Goal: Task Accomplishment & Management: Manage account settings

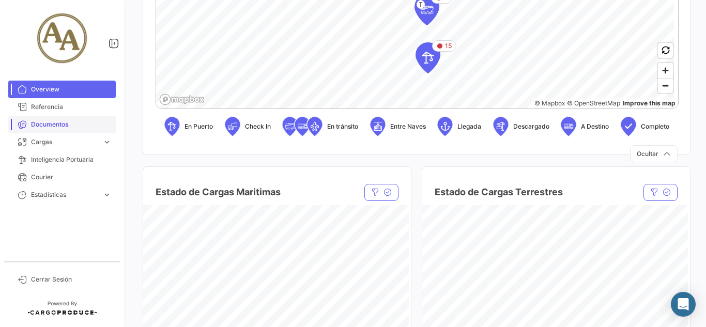
scroll to position [414, 0]
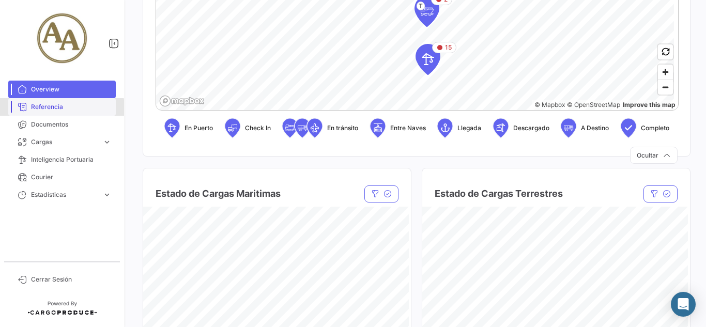
click at [49, 112] on link "Referencia" at bounding box center [62, 107] width 108 height 18
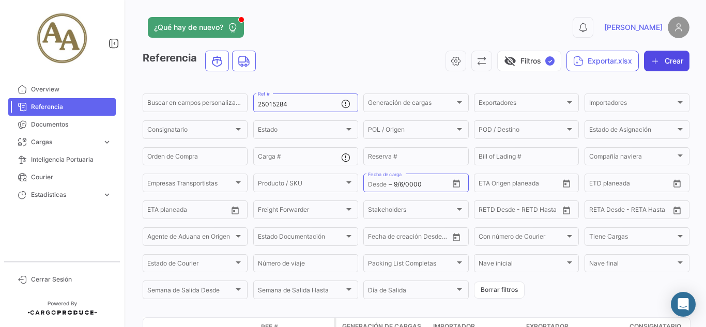
click at [658, 59] on button "Crear" at bounding box center [667, 61] width 46 height 21
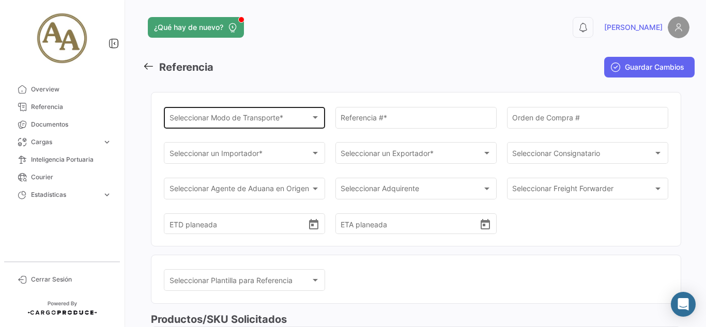
click at [292, 122] on div "Seleccionar Modo de Transporte *" at bounding box center [240, 119] width 141 height 9
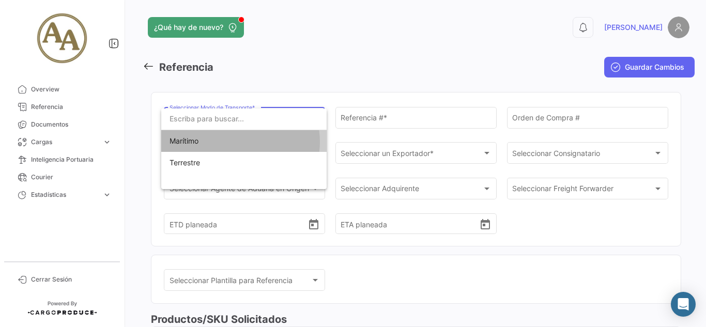
click at [240, 142] on span "Marítimo" at bounding box center [242, 141] width 145 height 22
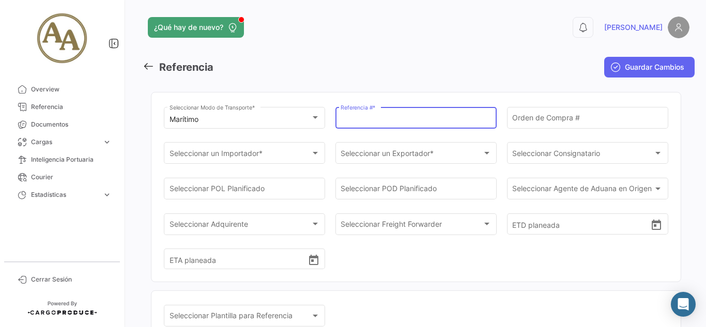
click at [369, 119] on input "Referencia # *" at bounding box center [416, 119] width 150 height 9
type input "2025"
click at [570, 116] on input "Orden de Compra #" at bounding box center [587, 119] width 150 height 9
click at [422, 122] on input "2025" at bounding box center [416, 119] width 150 height 9
click at [145, 65] on icon at bounding box center [148, 66] width 11 height 11
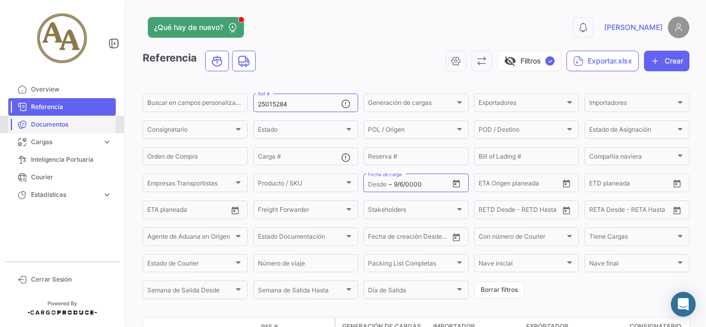
click at [66, 122] on span "Documentos" at bounding box center [71, 124] width 81 height 9
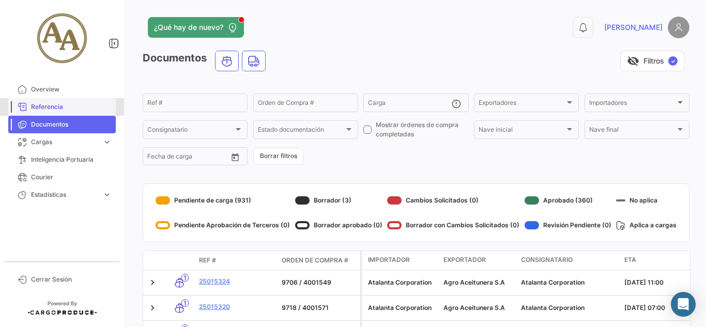
click at [56, 104] on span "Referencia" at bounding box center [71, 106] width 81 height 9
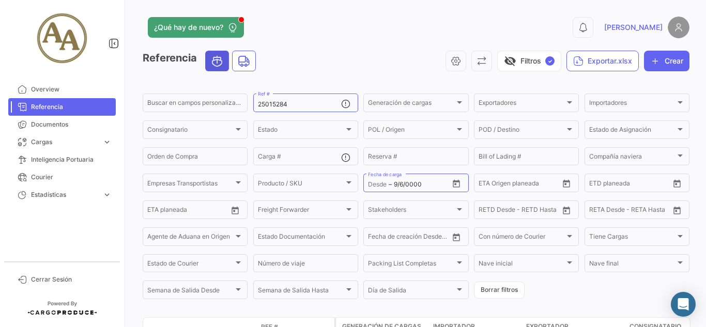
click at [215, 59] on icon "Ocean" at bounding box center [217, 61] width 12 height 13
click at [64, 88] on span "Overview" at bounding box center [71, 89] width 81 height 9
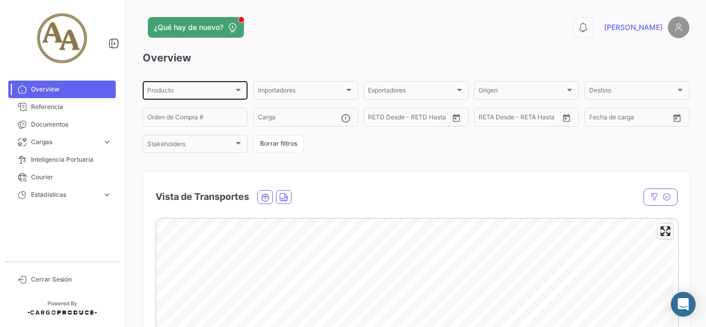
click at [206, 88] on div "Producto" at bounding box center [190, 91] width 86 height 7
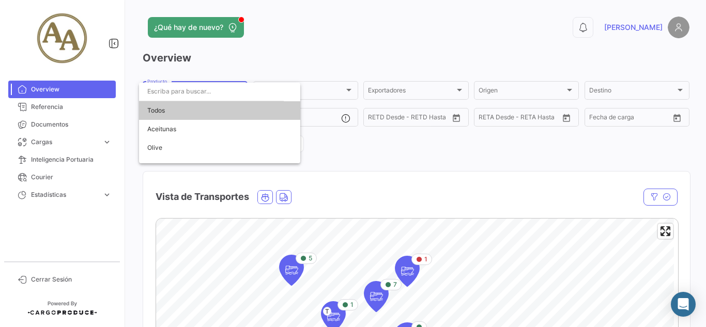
click at [405, 165] on div at bounding box center [353, 163] width 706 height 327
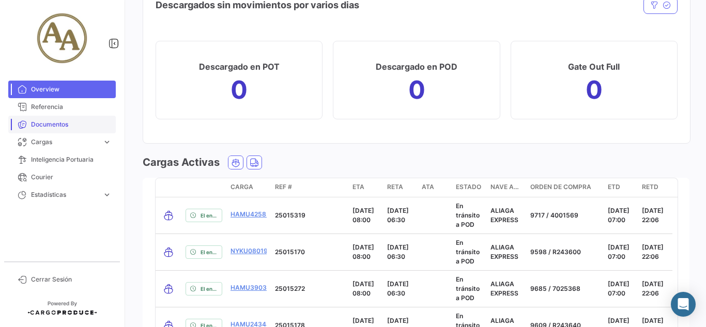
scroll to position [1241, 0]
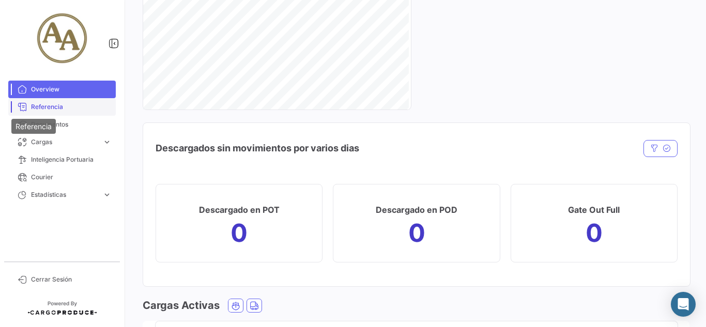
drag, startPoint x: 26, startPoint y: 107, endPoint x: 73, endPoint y: 108, distance: 47.1
click at [26, 107] on icon at bounding box center [22, 106] width 9 height 9
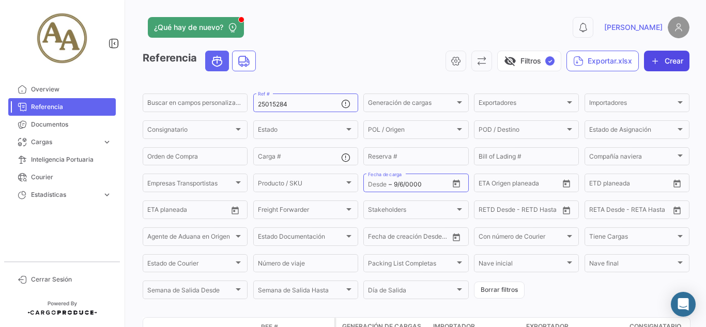
click at [668, 65] on button "Crear" at bounding box center [667, 61] width 46 height 21
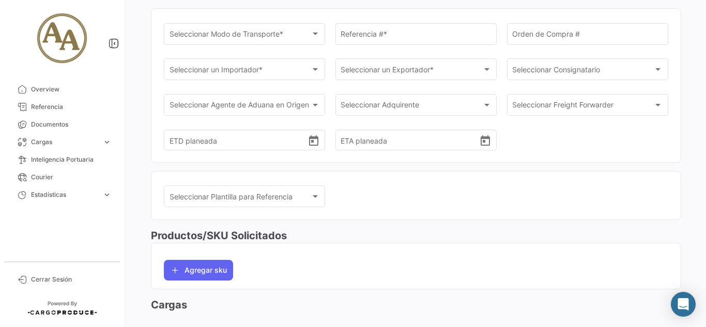
scroll to position [94, 0]
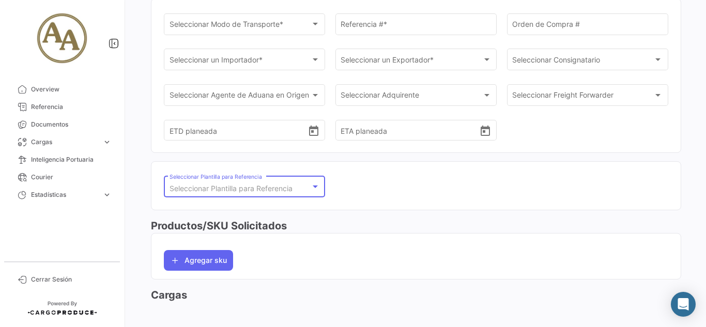
click at [312, 191] on div at bounding box center [315, 187] width 9 height 8
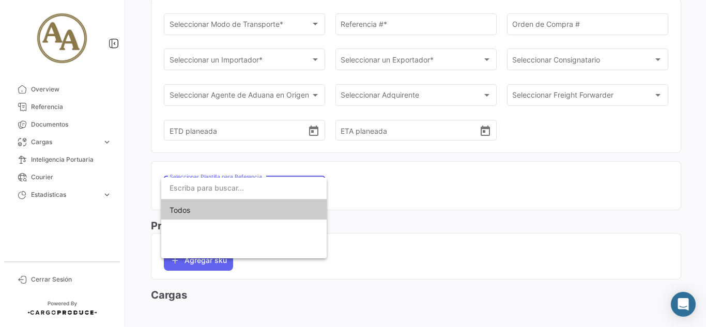
click at [312, 191] on input "dropdown search" at bounding box center [243, 188] width 165 height 22
click at [446, 194] on div at bounding box center [353, 163] width 706 height 327
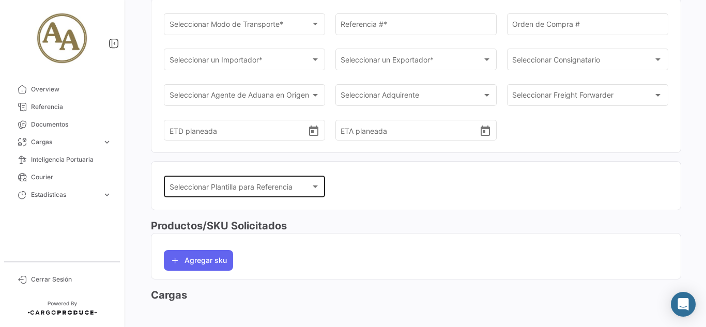
click at [295, 178] on div "Seleccionar Plantilla para Referencia Seleccionar Plantilla para Referencia" at bounding box center [245, 186] width 150 height 24
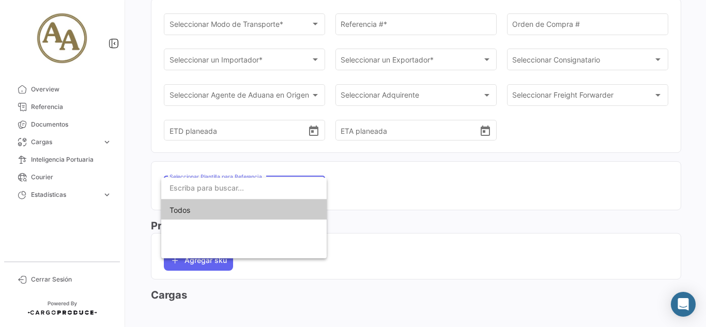
click at [390, 169] on div at bounding box center [353, 163] width 706 height 327
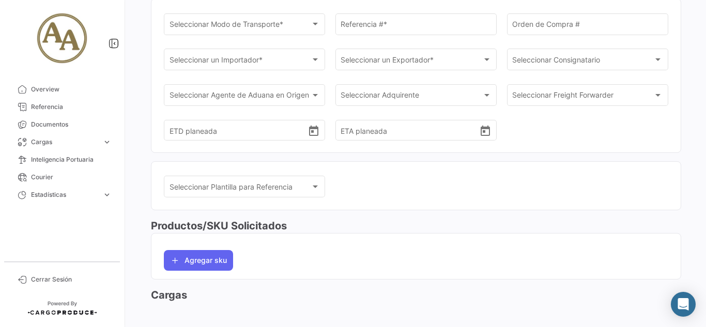
click at [206, 293] on h3 "Cargas" at bounding box center [416, 295] width 531 height 14
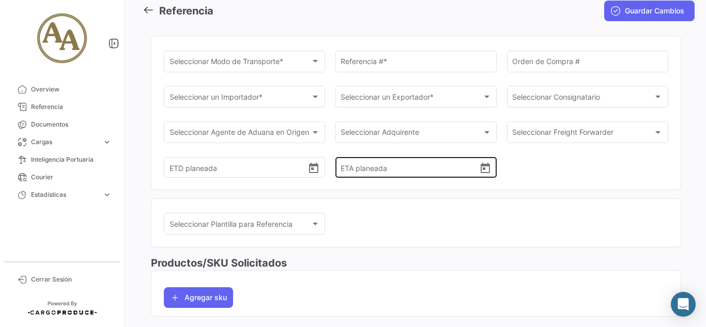
scroll to position [0, 0]
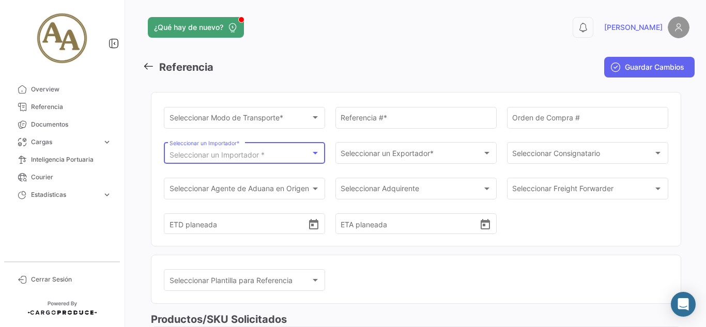
click at [313, 153] on div at bounding box center [315, 153] width 5 height 3
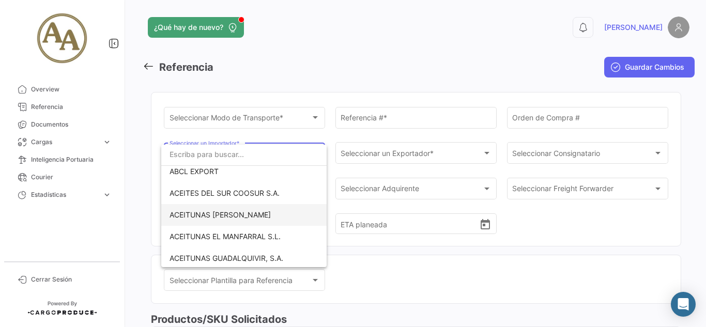
scroll to position [103, 0]
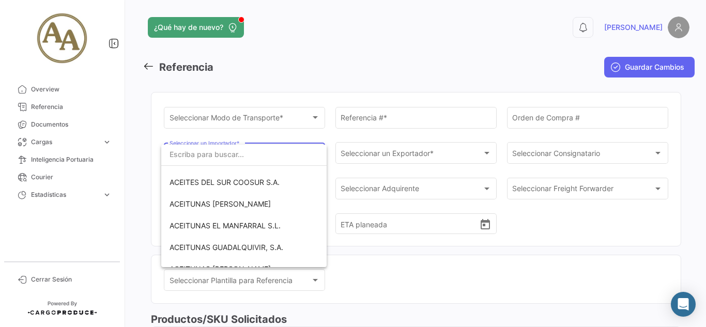
click at [551, 149] on div at bounding box center [353, 163] width 706 height 327
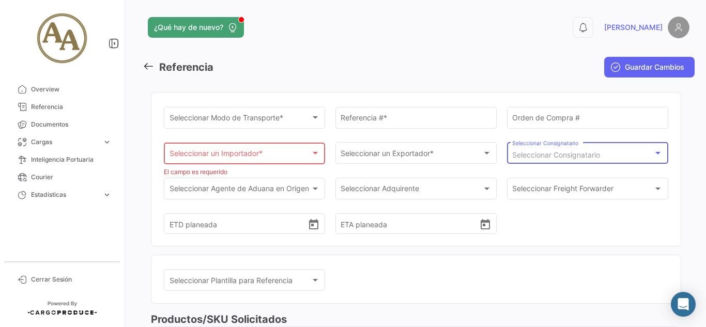
click at [554, 154] on span "Seleccionar Consignatario" at bounding box center [556, 154] width 88 height 9
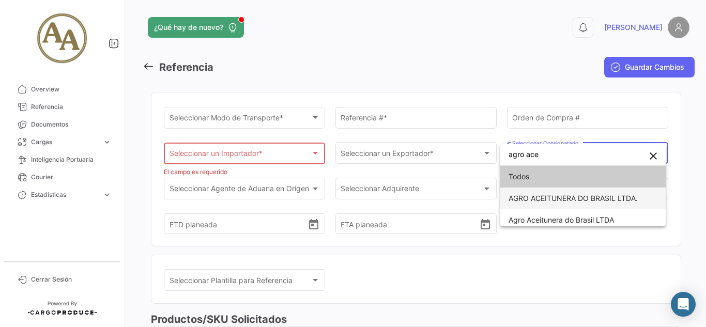
scroll to position [5, 0]
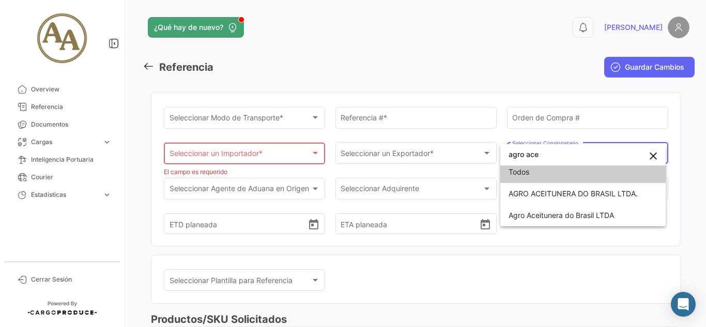
type input "agro ace"
click at [349, 172] on div at bounding box center [353, 163] width 706 height 327
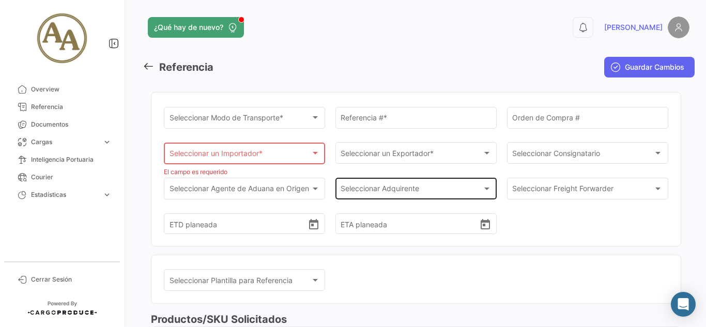
click at [443, 188] on div "Seleccionar Adquirente" at bounding box center [411, 191] width 141 height 9
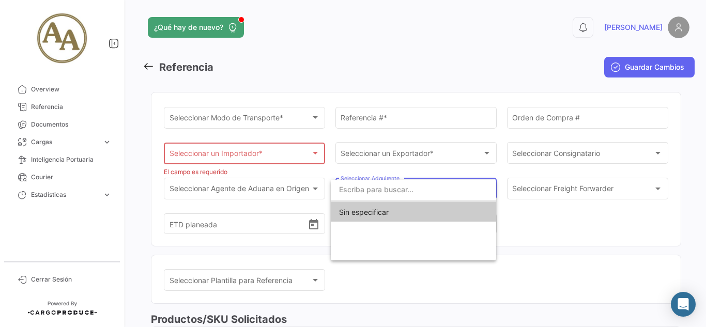
click at [403, 230] on div "Sin especificar" at bounding box center [413, 220] width 165 height 81
click at [254, 190] on div at bounding box center [353, 163] width 706 height 327
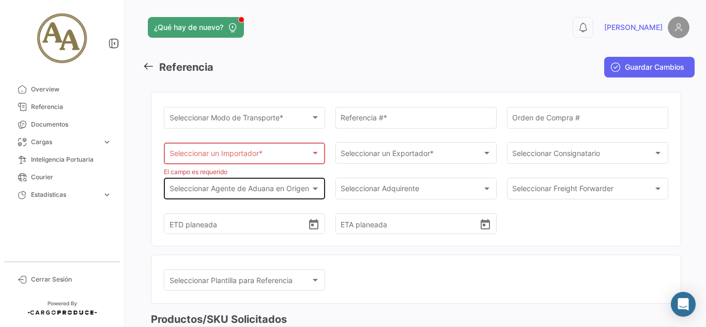
click at [316, 195] on div "Seleccionar Agente de Aduana en Origen" at bounding box center [245, 191] width 150 height 9
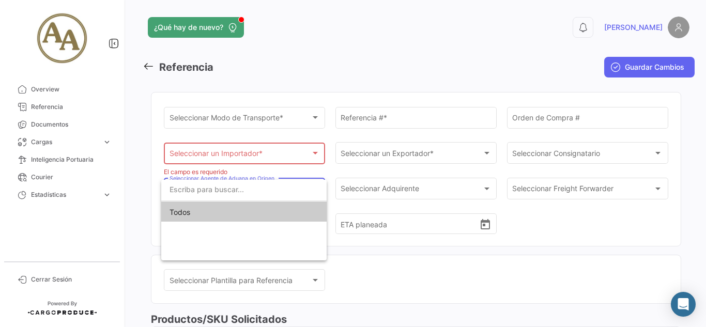
click at [641, 239] on div at bounding box center [353, 163] width 706 height 327
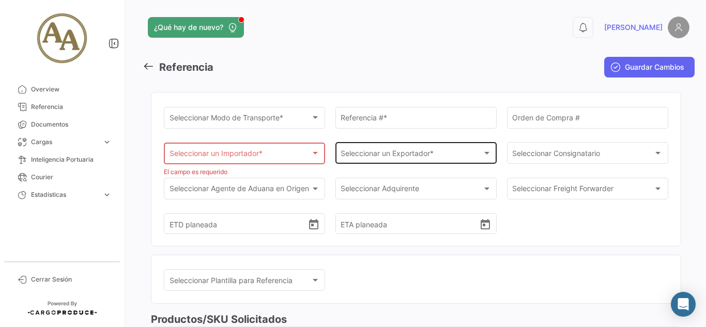
click at [439, 162] on div "Seleccionar un Exportador * Seleccionar un Exportador *" at bounding box center [416, 153] width 150 height 24
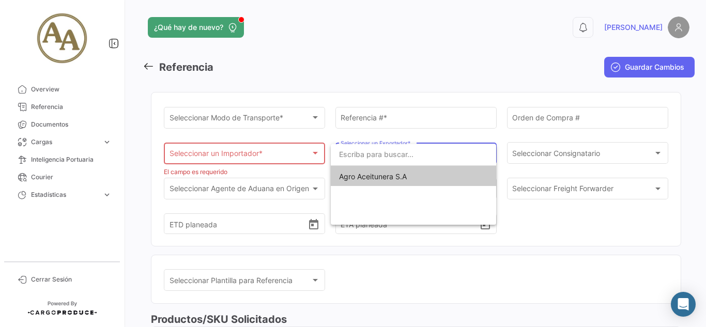
click at [261, 149] on div at bounding box center [353, 163] width 706 height 327
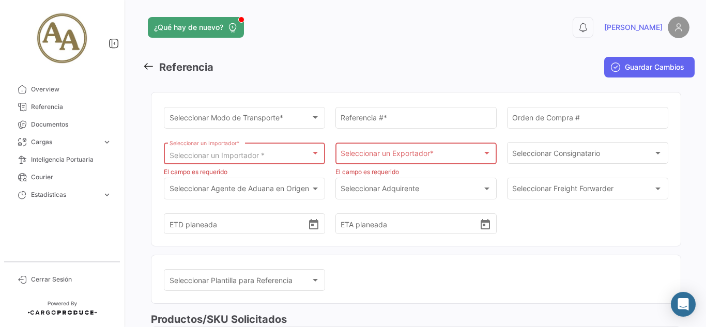
click at [303, 156] on div "Seleccionar un Importador *" at bounding box center [240, 156] width 141 height 9
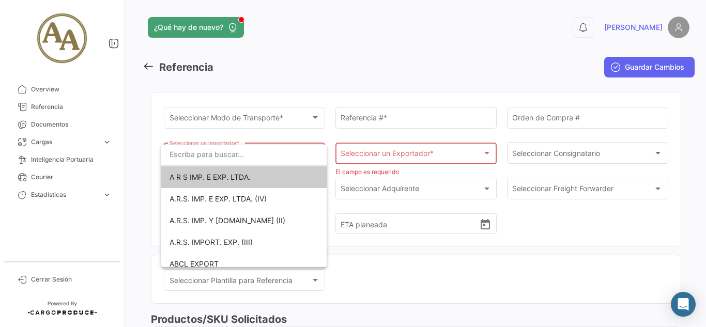
click at [481, 258] on div at bounding box center [353, 163] width 706 height 327
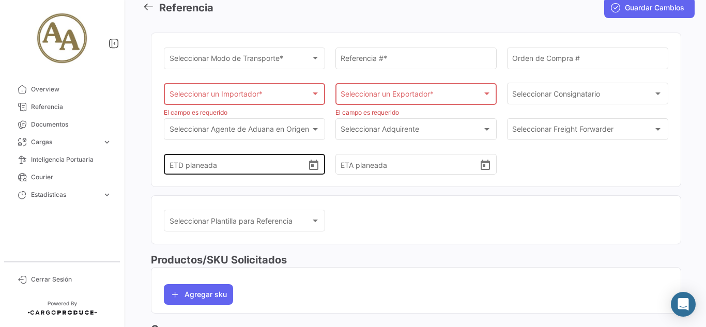
scroll to position [0, 0]
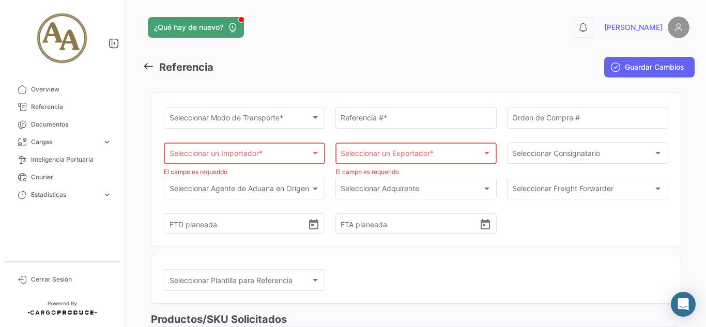
click at [152, 71] on icon at bounding box center [148, 66] width 11 height 11
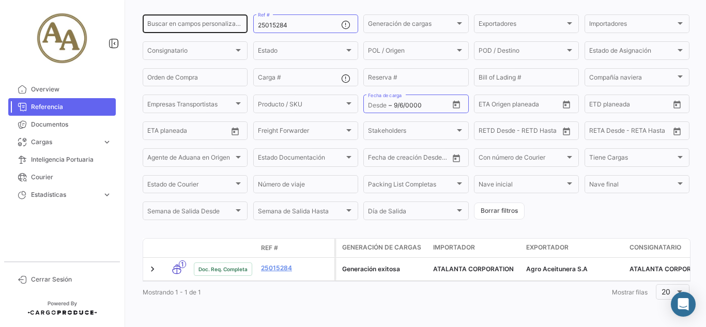
scroll to position [87, 0]
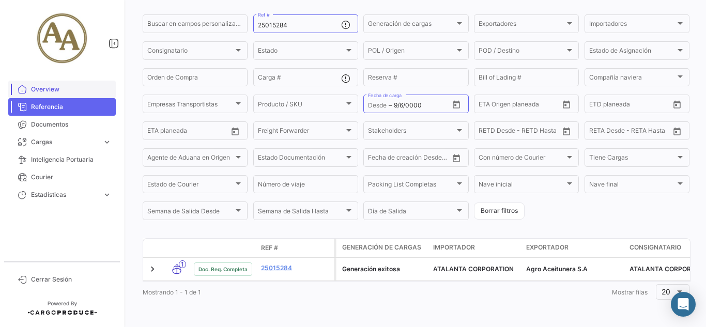
click at [42, 87] on span "Overview" at bounding box center [71, 89] width 81 height 9
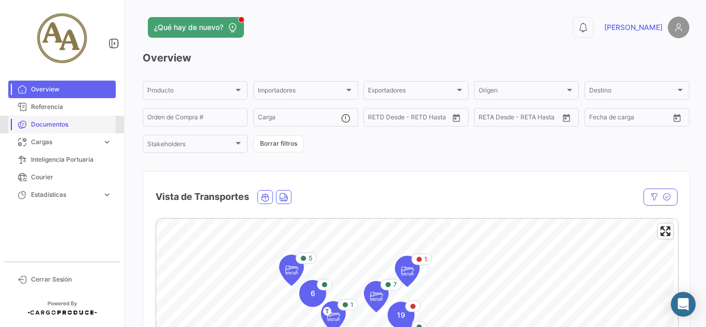
click at [56, 122] on span "Documentos" at bounding box center [71, 124] width 81 height 9
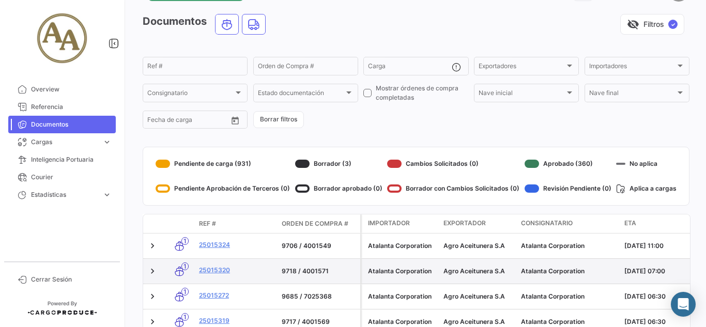
scroll to position [52, 0]
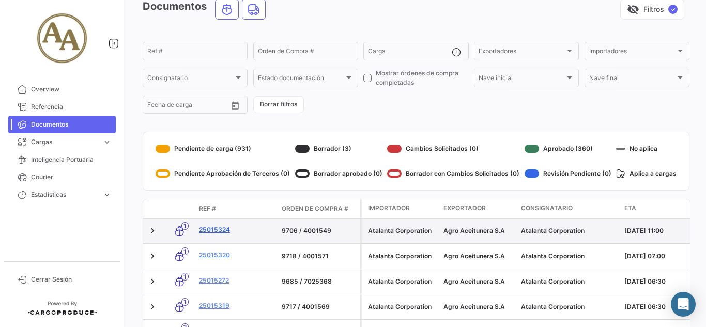
click at [218, 231] on link "25015324" at bounding box center [236, 229] width 74 height 9
click at [229, 230] on link "25015324" at bounding box center [236, 229] width 74 height 9
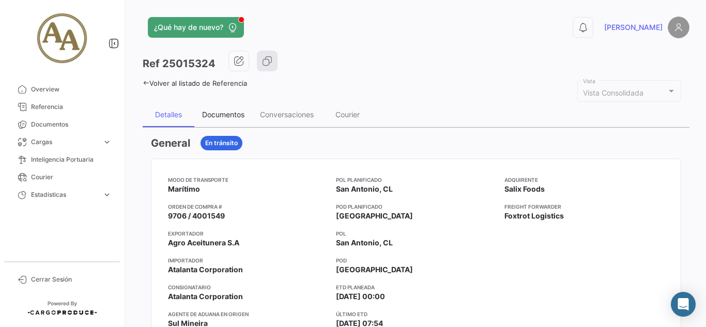
click at [228, 120] on div "Documentos" at bounding box center [223, 114] width 58 height 25
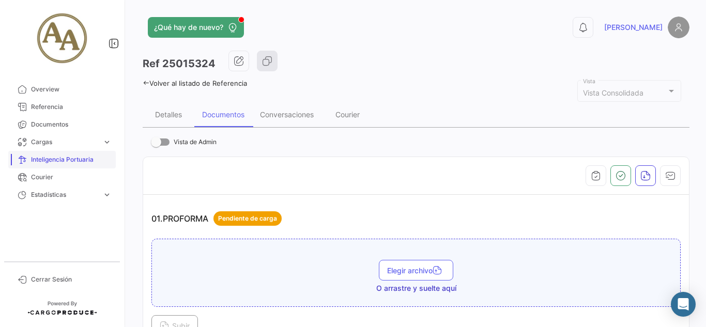
click at [73, 159] on span "Inteligencia Portuaria" at bounding box center [71, 159] width 81 height 9
click at [58, 94] on link "Overview" at bounding box center [62, 90] width 108 height 18
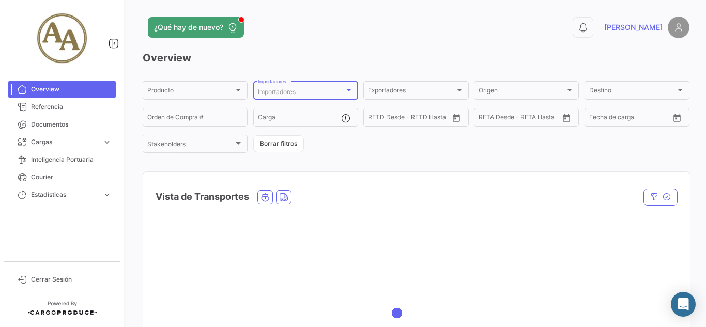
click at [312, 95] on div "Importadores" at bounding box center [301, 91] width 86 height 7
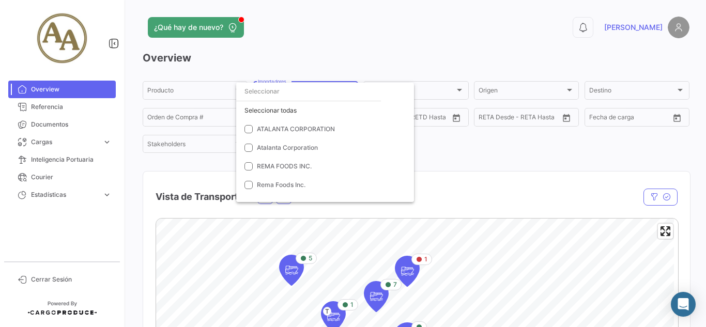
click at [481, 162] on div at bounding box center [353, 163] width 706 height 327
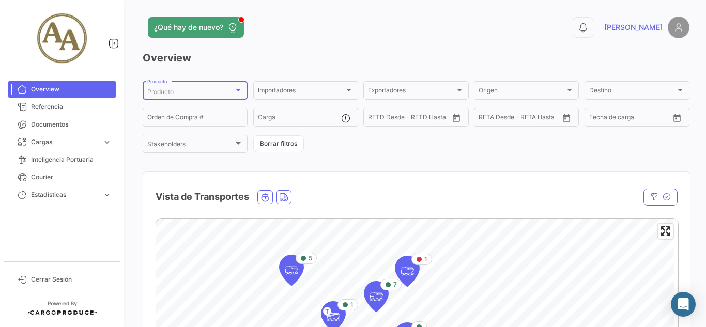
click at [233, 95] on div "Producto" at bounding box center [190, 91] width 86 height 7
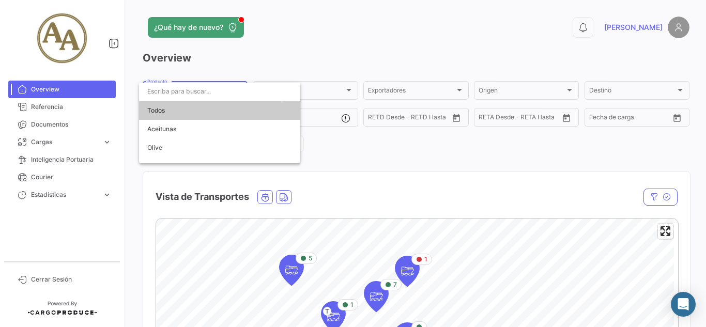
click at [379, 155] on div at bounding box center [353, 163] width 706 height 327
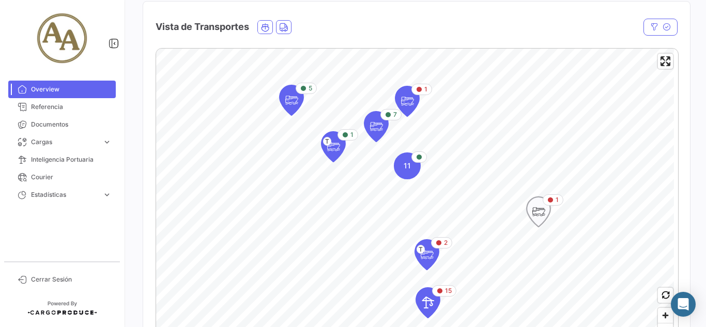
scroll to position [155, 0]
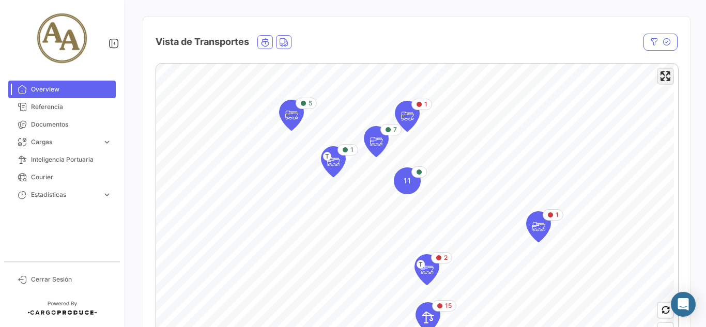
click at [659, 84] on div "1 T 5 1 7 1 11 2 T 15 © Mapbox © OpenStreetMap Improve this map" at bounding box center [417, 216] width 523 height 306
click at [659, 77] on span "Enter fullscreen" at bounding box center [665, 76] width 15 height 15
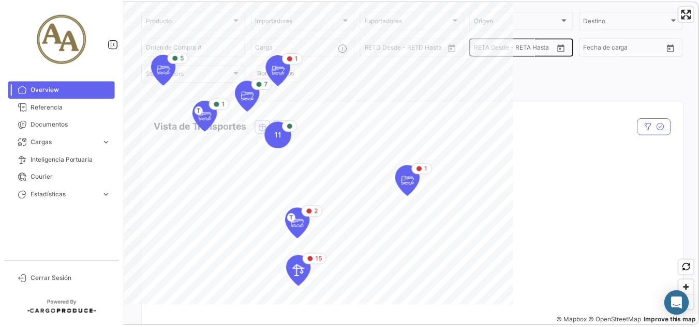
scroll to position [0, 0]
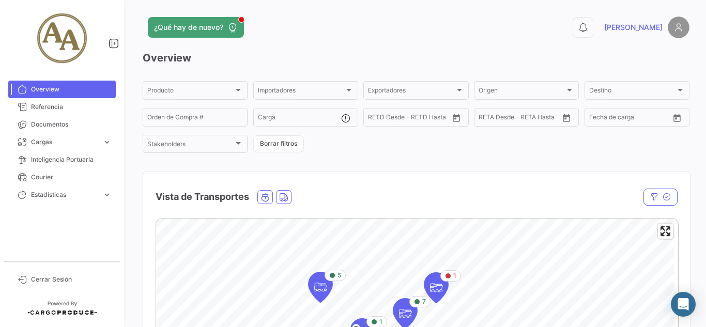
click at [674, 34] on img at bounding box center [679, 28] width 22 height 22
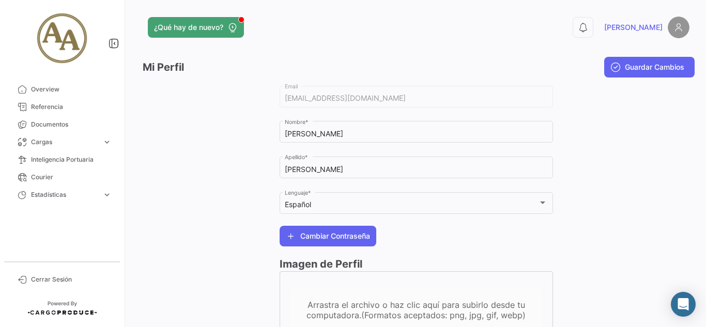
click at [637, 21] on link "[PERSON_NAME]" at bounding box center [646, 28] width 85 height 22
click at [631, 30] on span "[PERSON_NAME]" at bounding box center [633, 27] width 58 height 10
click at [46, 284] on span "Cerrar Sesión" at bounding box center [71, 279] width 81 height 9
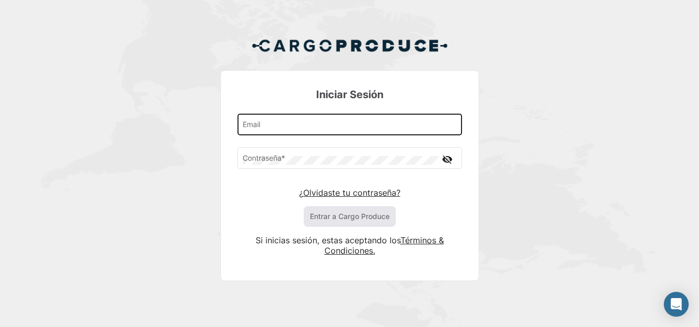
click at [330, 128] on input "Email" at bounding box center [350, 127] width 214 height 9
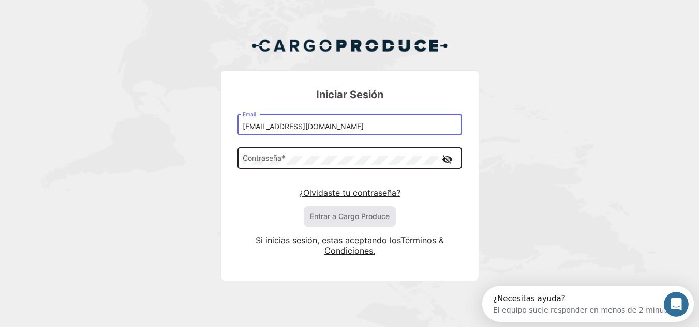
type input "[EMAIL_ADDRESS][DOMAIN_NAME]"
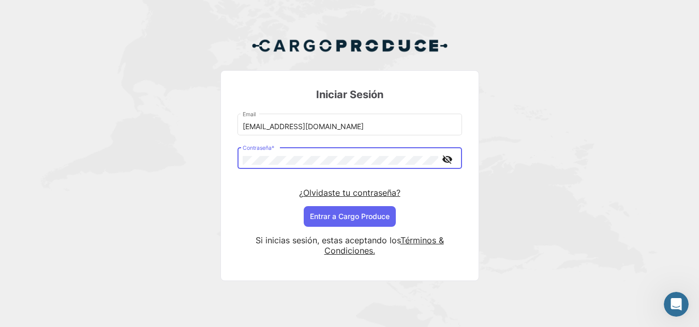
click at [304, 206] on button "Entrar a Cargo Produce" at bounding box center [350, 216] width 92 height 21
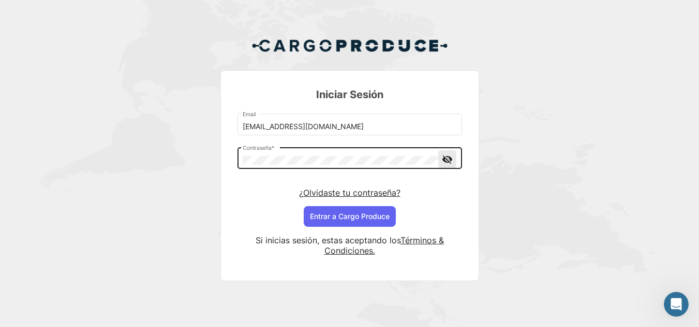
click at [450, 161] on mat-icon "visibility_off" at bounding box center [447, 159] width 12 height 13
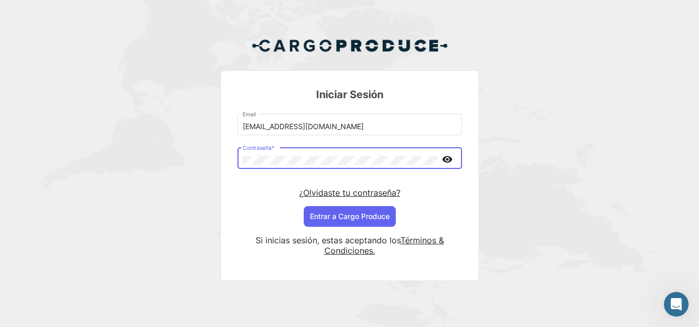
click at [450, 161] on mat-icon "visibility" at bounding box center [447, 159] width 12 height 13
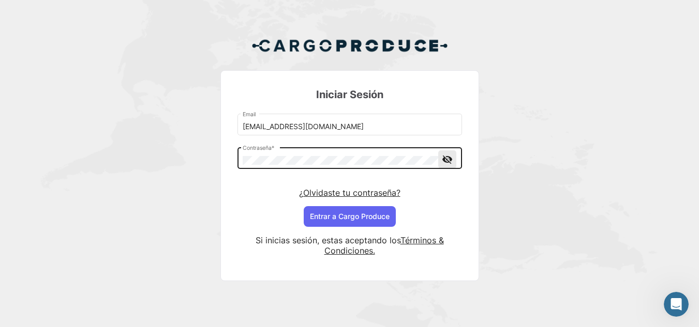
drag, startPoint x: 448, startPoint y: 162, endPoint x: 438, endPoint y: 161, distance: 9.9
click at [447, 162] on mat-icon "visibility_off" at bounding box center [447, 159] width 12 height 13
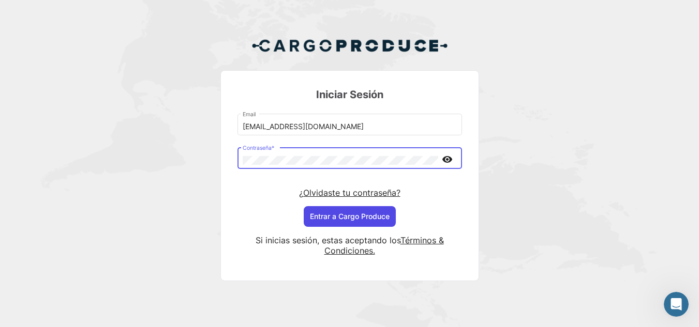
click at [370, 216] on button "Entrar a Cargo Produce" at bounding box center [350, 216] width 92 height 21
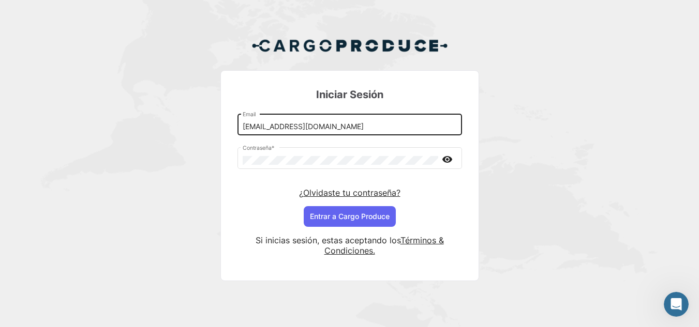
click at [242, 126] on div "[EMAIL_ADDRESS][DOMAIN_NAME] Email" at bounding box center [349, 124] width 224 height 24
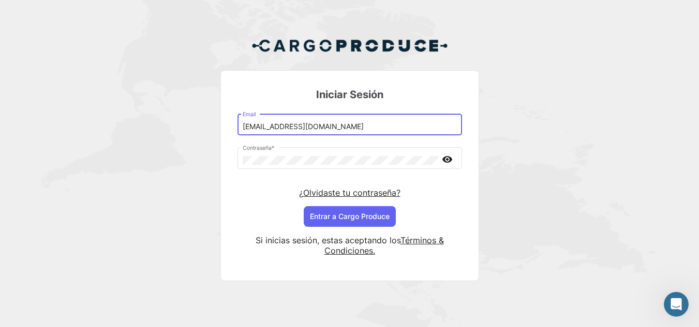
click at [244, 127] on input "[EMAIL_ADDRESS][DOMAIN_NAME]" at bounding box center [350, 127] width 214 height 9
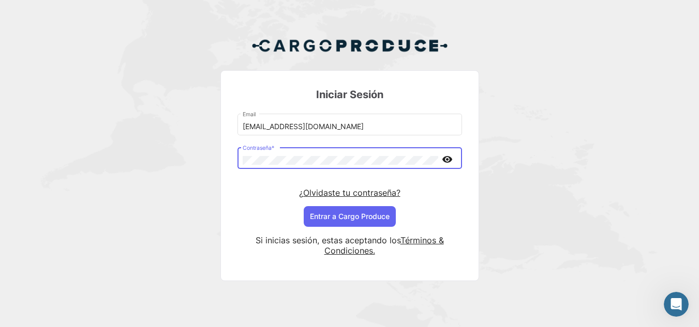
click at [304, 206] on button "Entrar a Cargo Produce" at bounding box center [350, 216] width 92 height 21
